Goal: Task Accomplishment & Management: Manage account settings

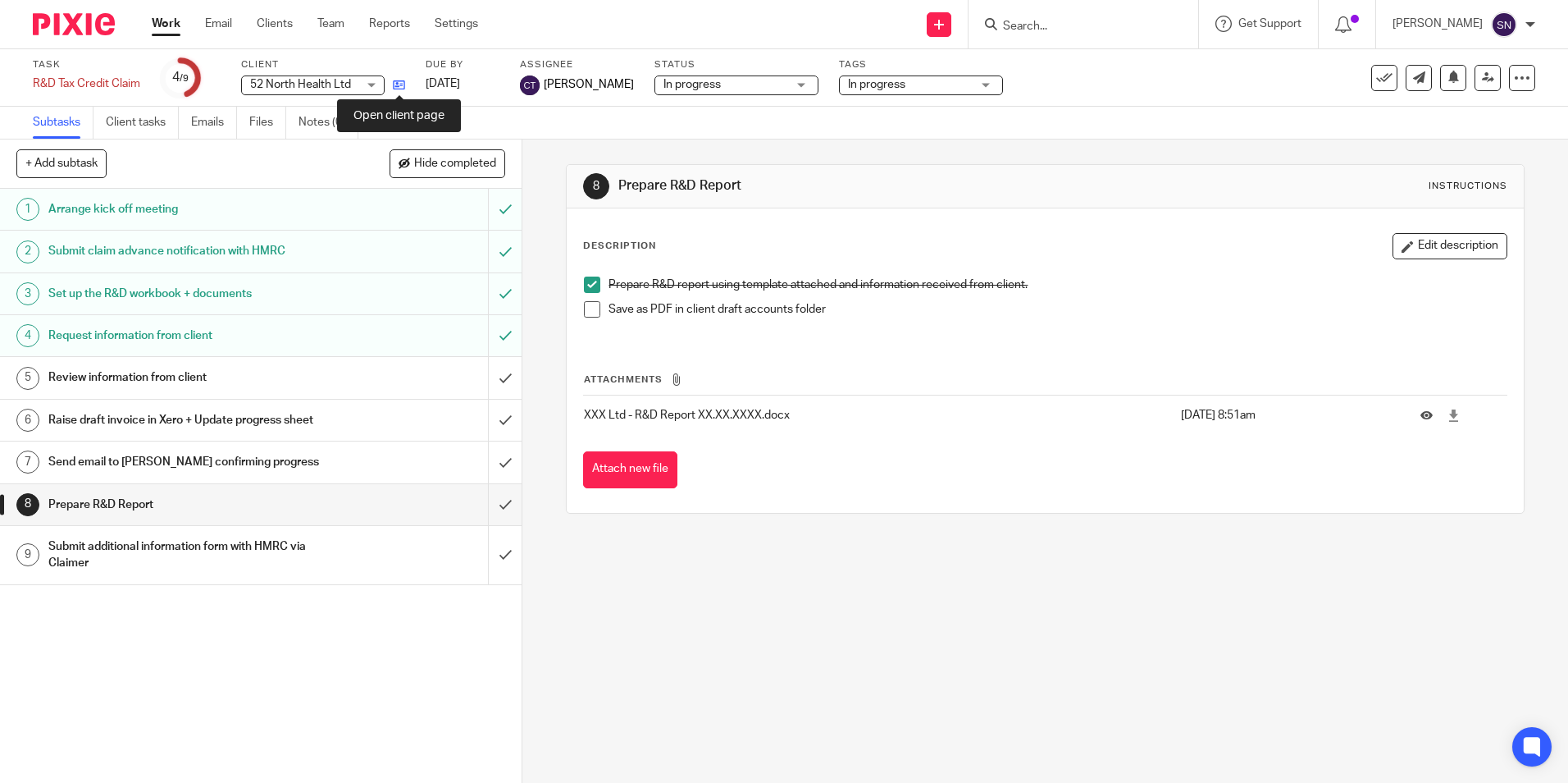
click at [402, 80] on icon at bounding box center [399, 85] width 12 height 12
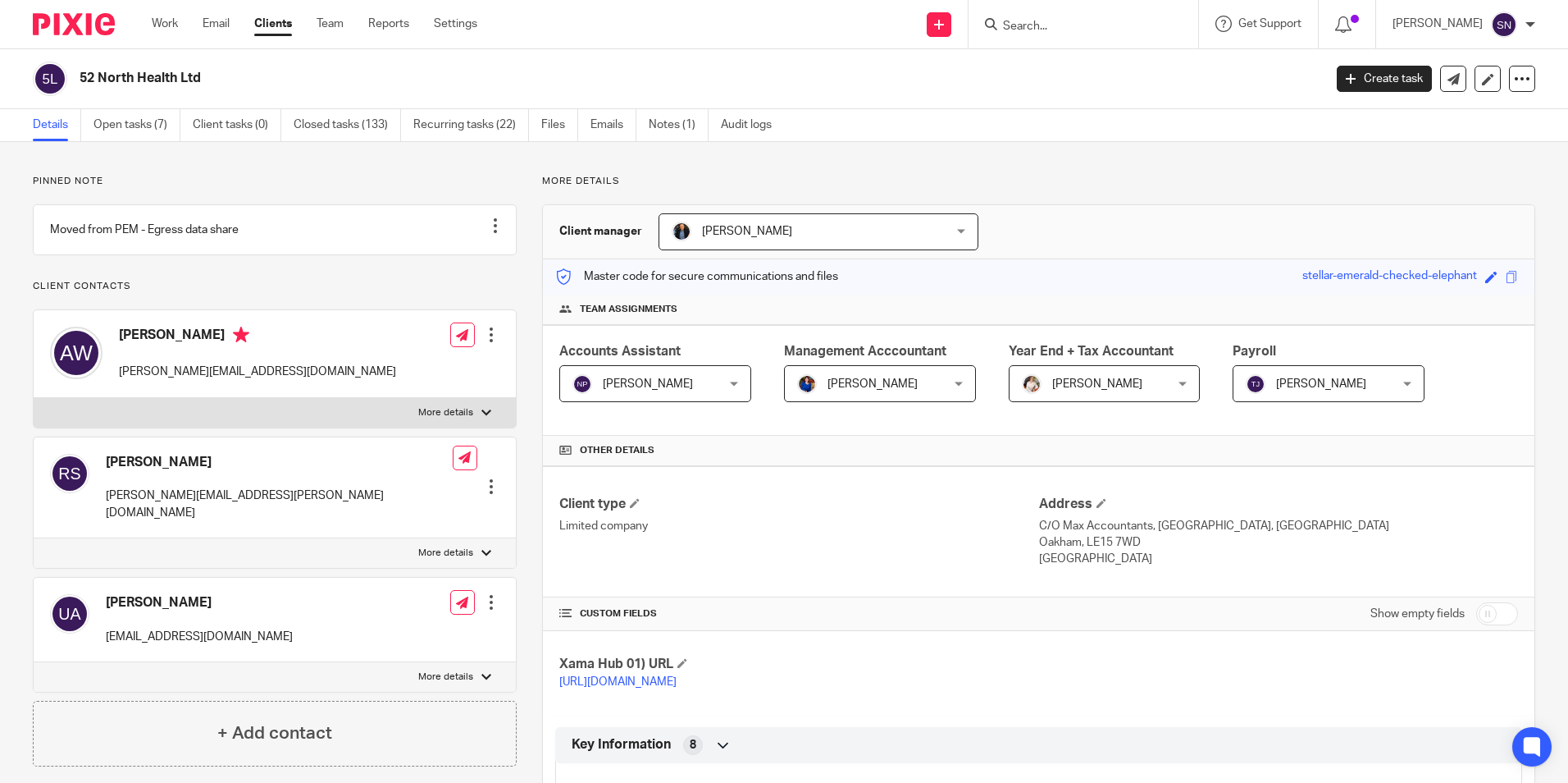
click at [467, 419] on p "More details" at bounding box center [446, 412] width 55 height 13
click at [33, 398] on input "More details" at bounding box center [33, 397] width 1 height 1
checkbox input "true"
